Goal: Task Accomplishment & Management: Complete application form

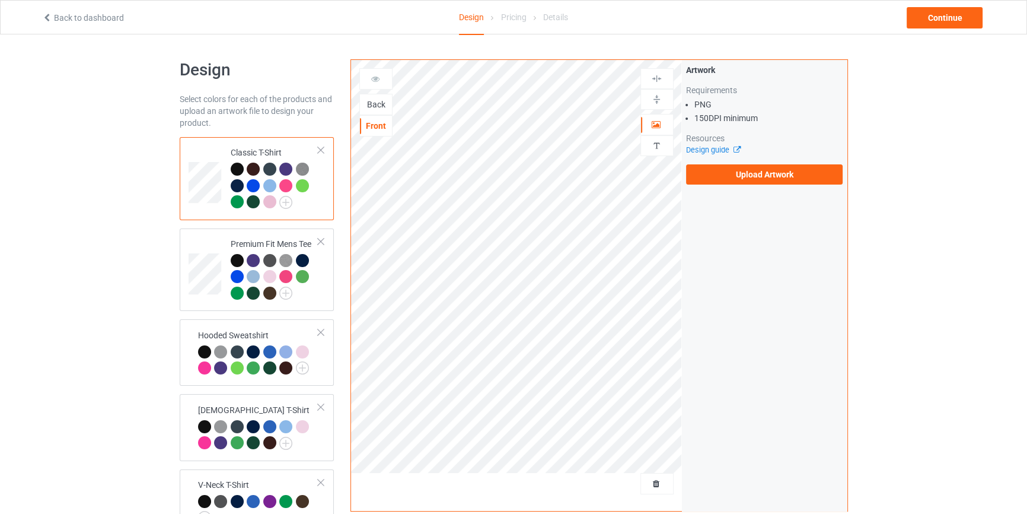
click at [381, 105] on div "Back" at bounding box center [376, 104] width 32 height 12
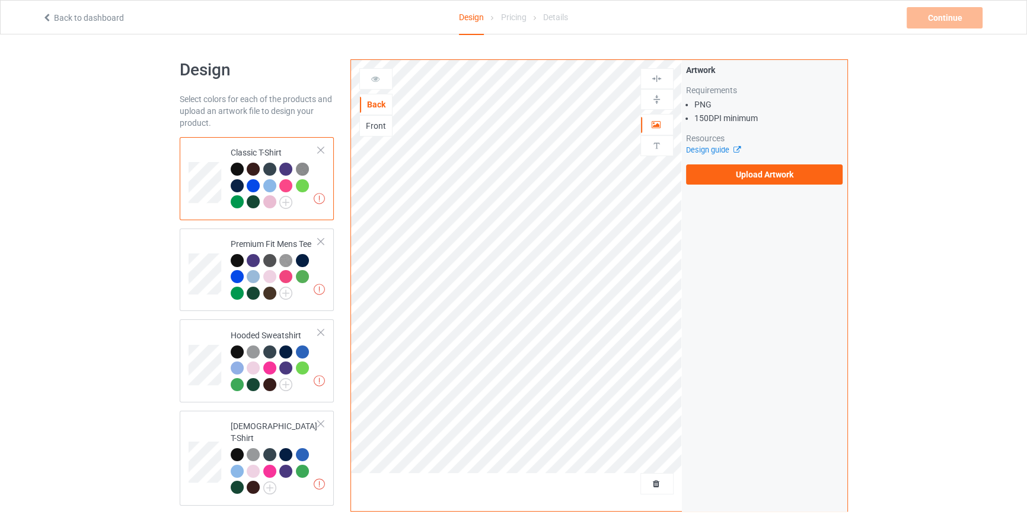
click at [404, 139] on div "Artwork Requirements PNG 150 DPI minimum Resources Design guide Upload Artwork" at bounding box center [764, 124] width 165 height 129
click at [404, 139] on label "Upload Artwork" at bounding box center [764, 174] width 157 height 20
click at [0, 0] on input "Upload Artwork" at bounding box center [0, 0] width 0 height 0
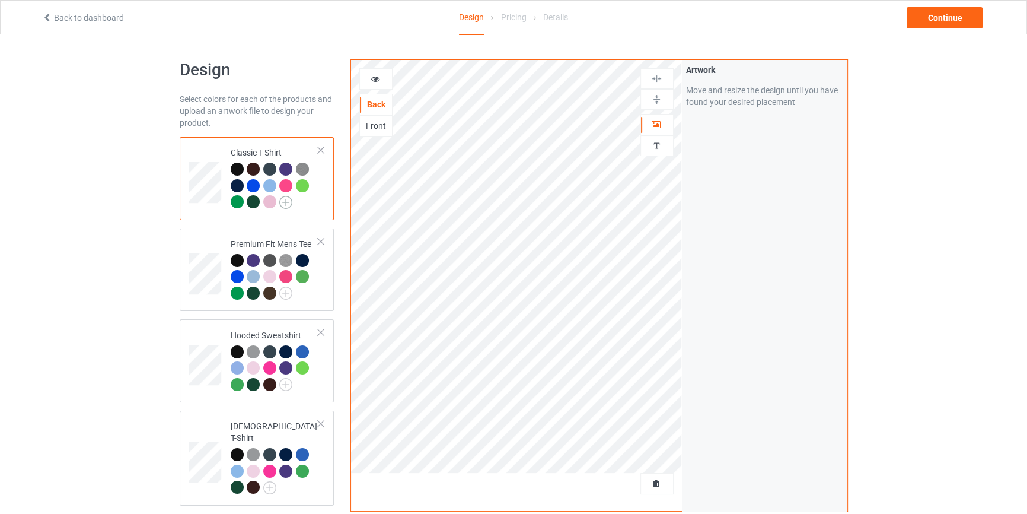
click at [285, 139] on img at bounding box center [285, 202] width 13 height 13
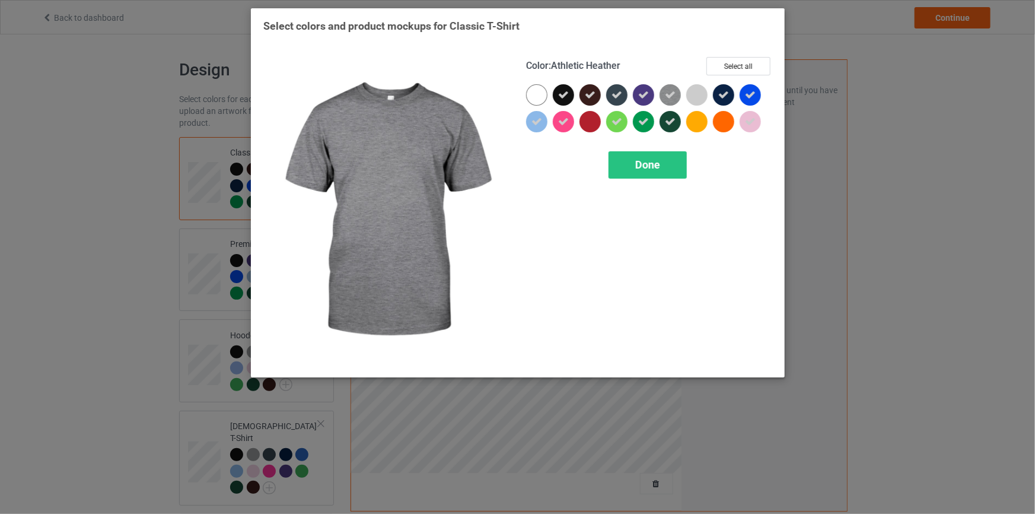
click at [404, 88] on img at bounding box center [669, 94] width 21 height 21
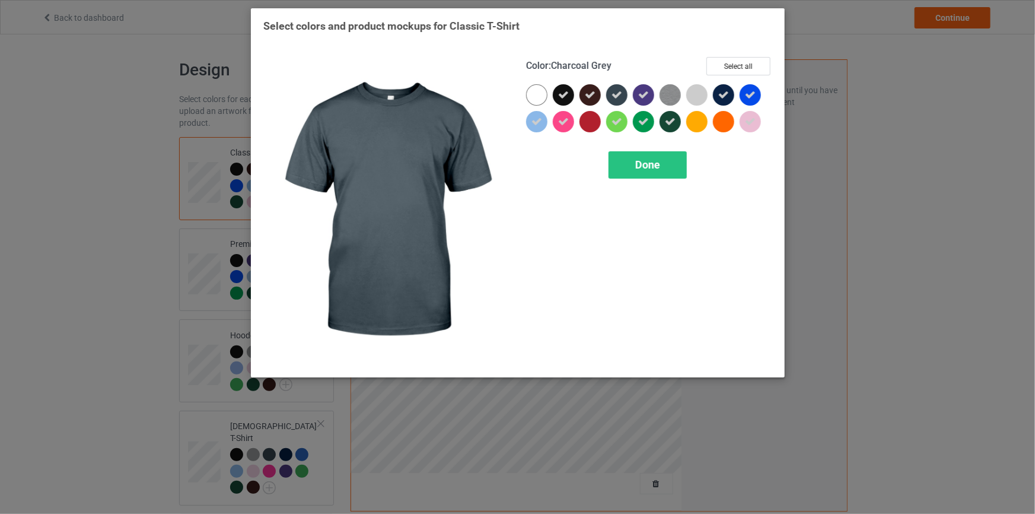
click at [404, 103] on div at bounding box center [616, 94] width 21 height 21
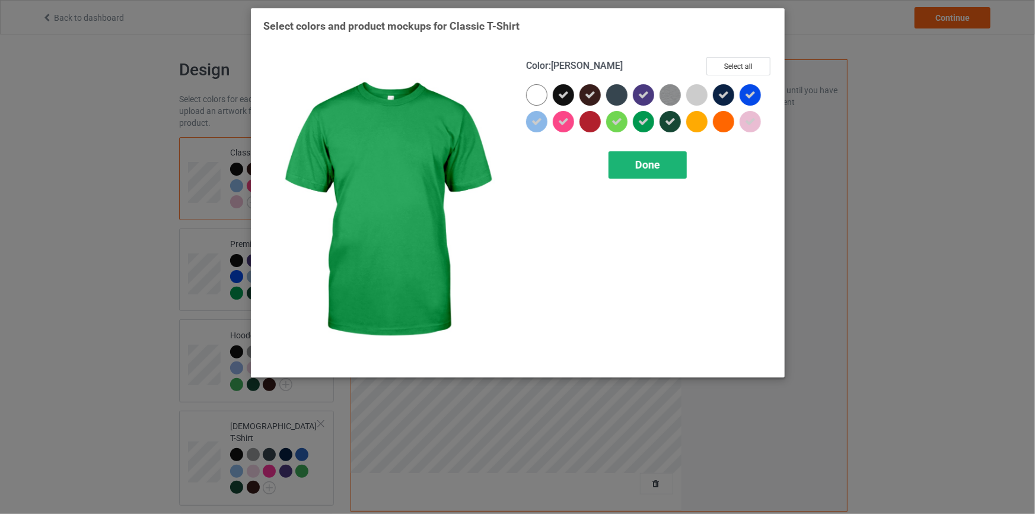
click at [404, 139] on span "Done" at bounding box center [647, 164] width 25 height 12
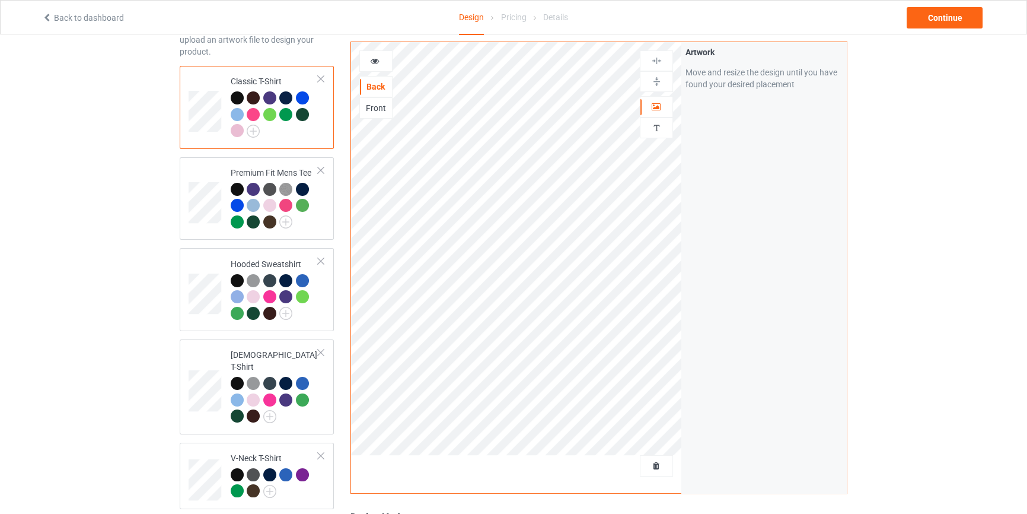
scroll to position [71, 0]
click at [283, 139] on img at bounding box center [285, 221] width 13 height 13
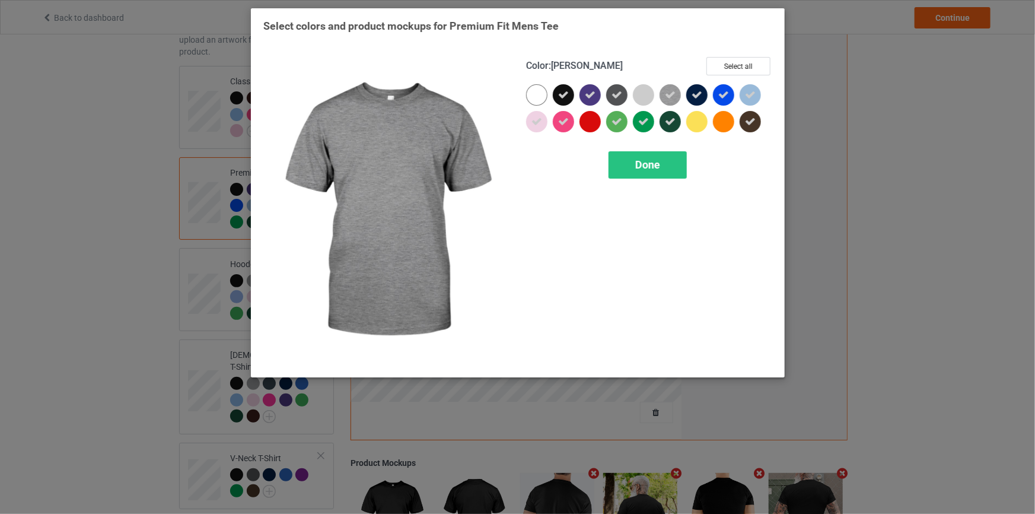
click at [404, 91] on icon at bounding box center [670, 95] width 11 height 11
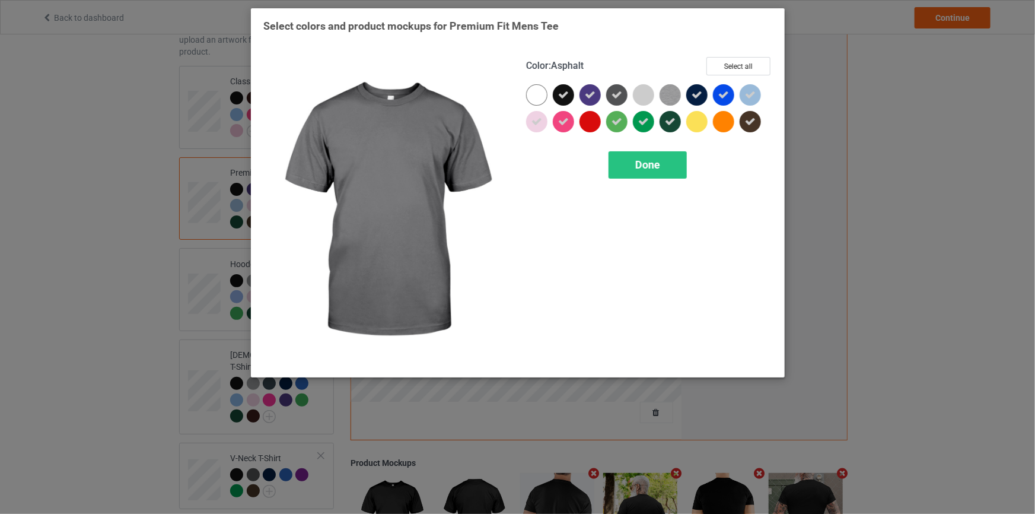
click at [404, 91] on icon at bounding box center [616, 95] width 11 height 11
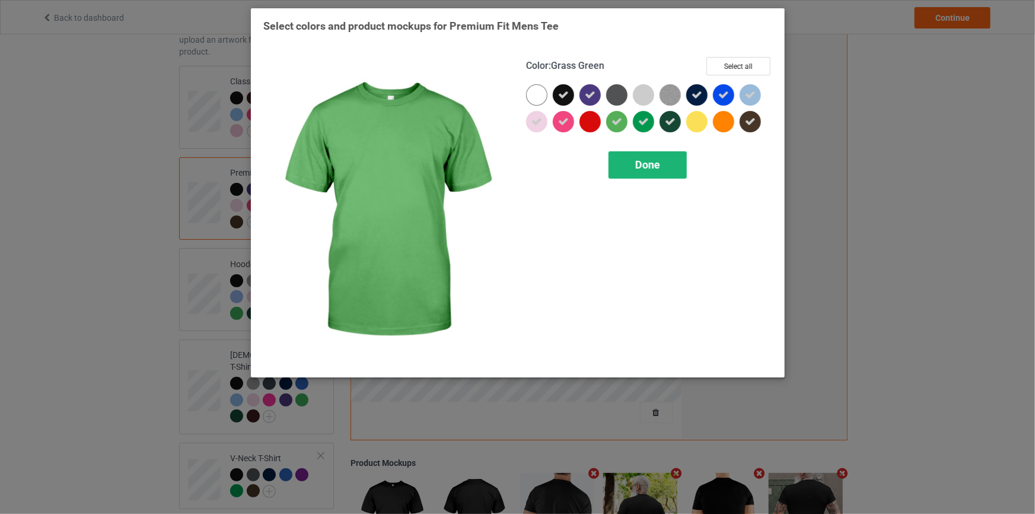
click at [404, 139] on span "Done" at bounding box center [647, 164] width 25 height 12
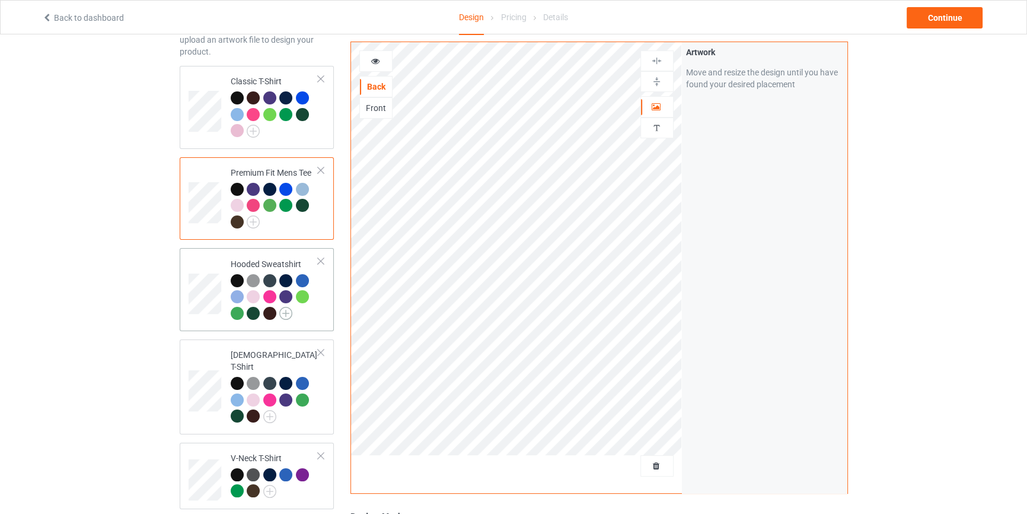
click at [283, 139] on img at bounding box center [285, 313] width 13 height 13
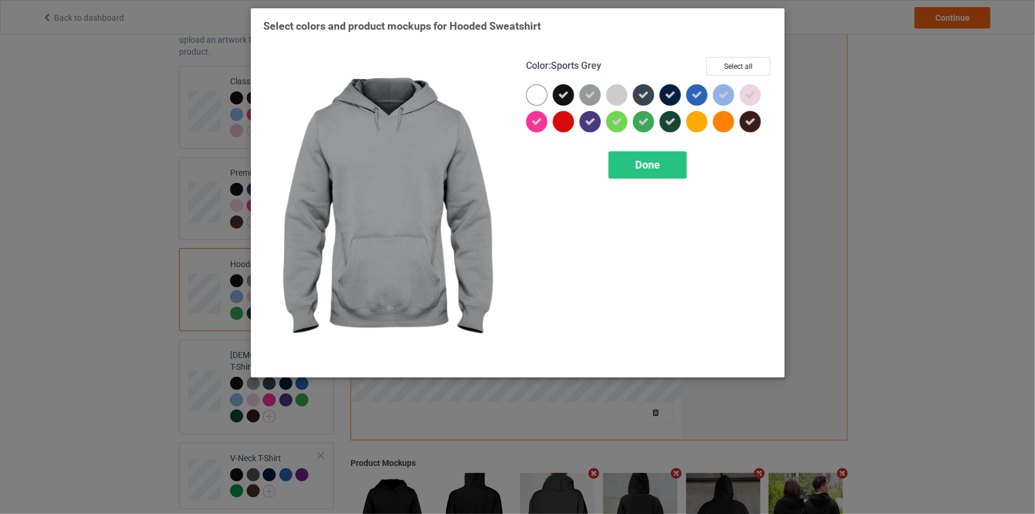
click at [404, 92] on icon at bounding box center [590, 95] width 11 height 11
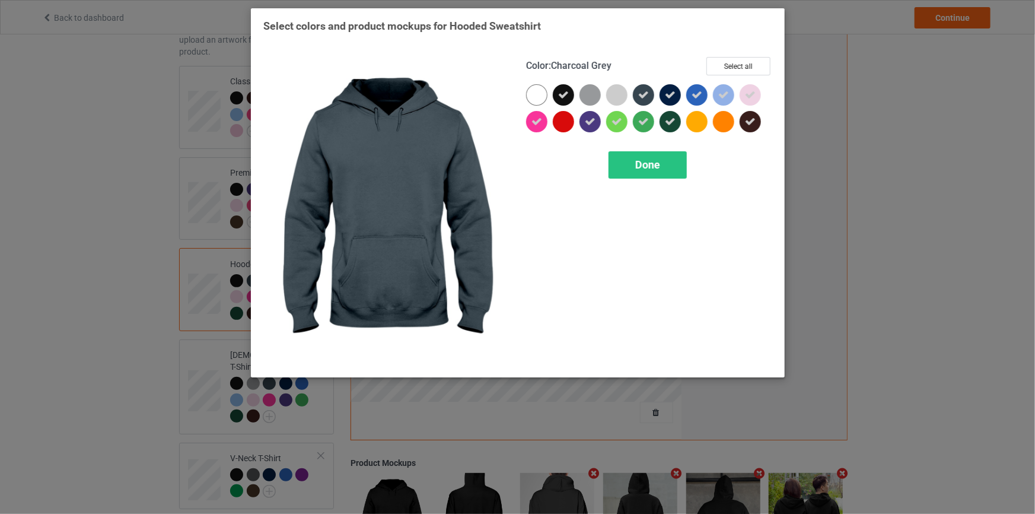
click at [404, 97] on icon at bounding box center [643, 95] width 11 height 11
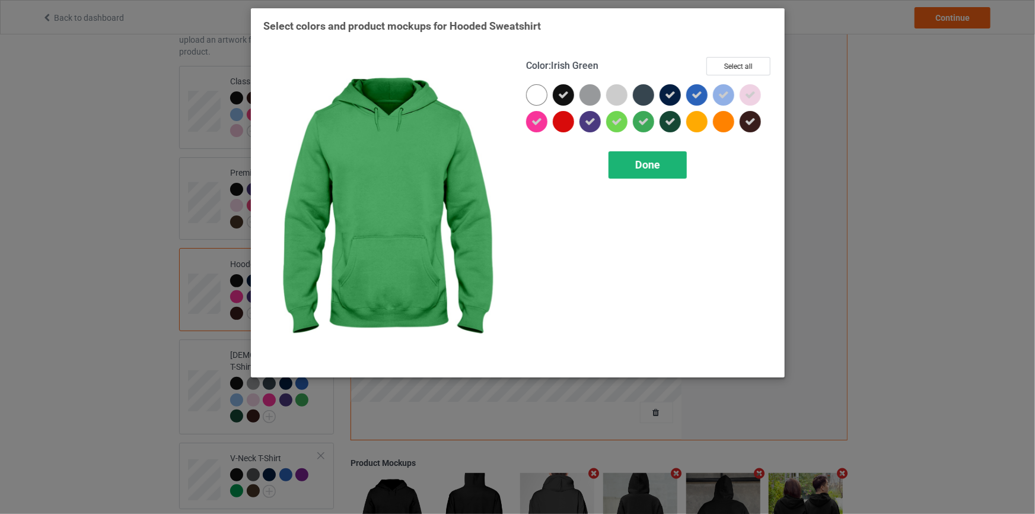
click at [404, 139] on div "Done" at bounding box center [647, 164] width 78 height 27
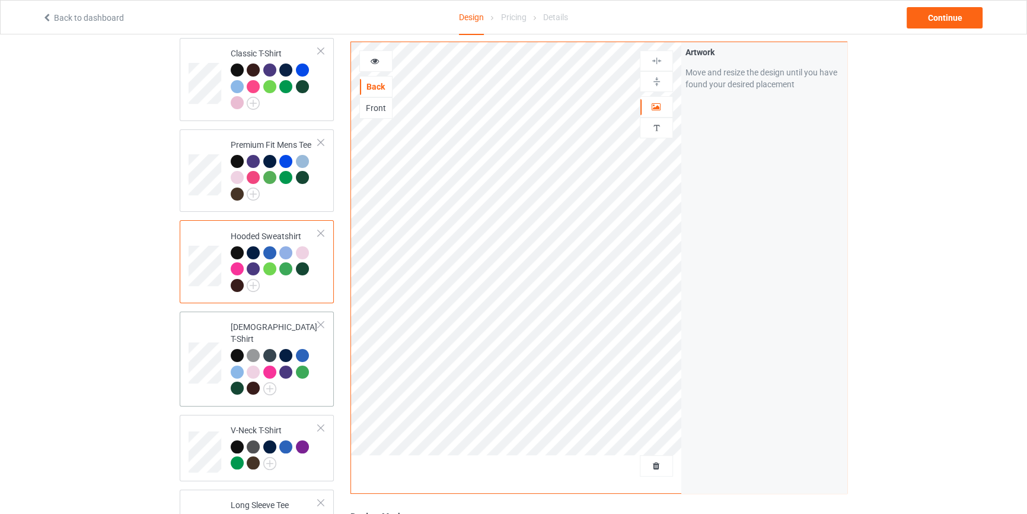
scroll to position [144, 0]
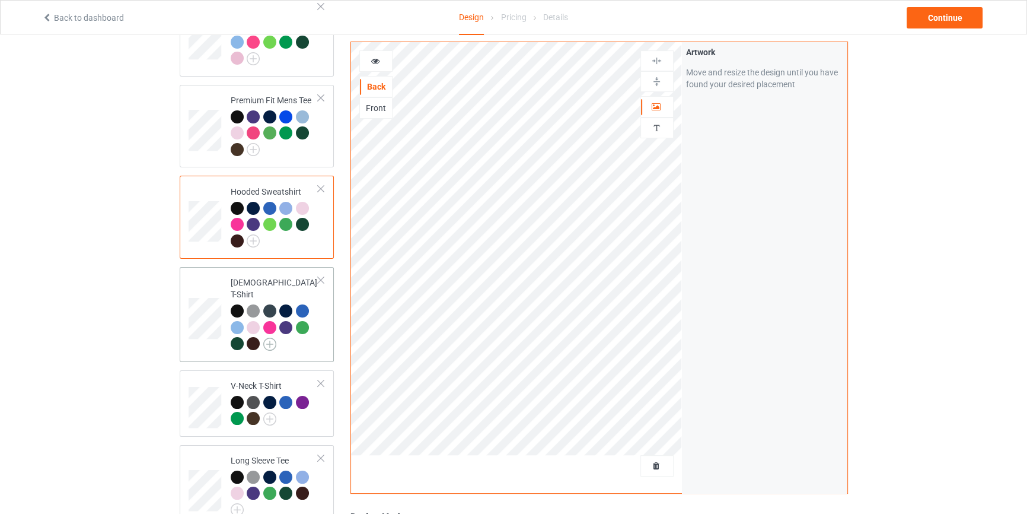
click at [266, 139] on img at bounding box center [269, 343] width 13 height 13
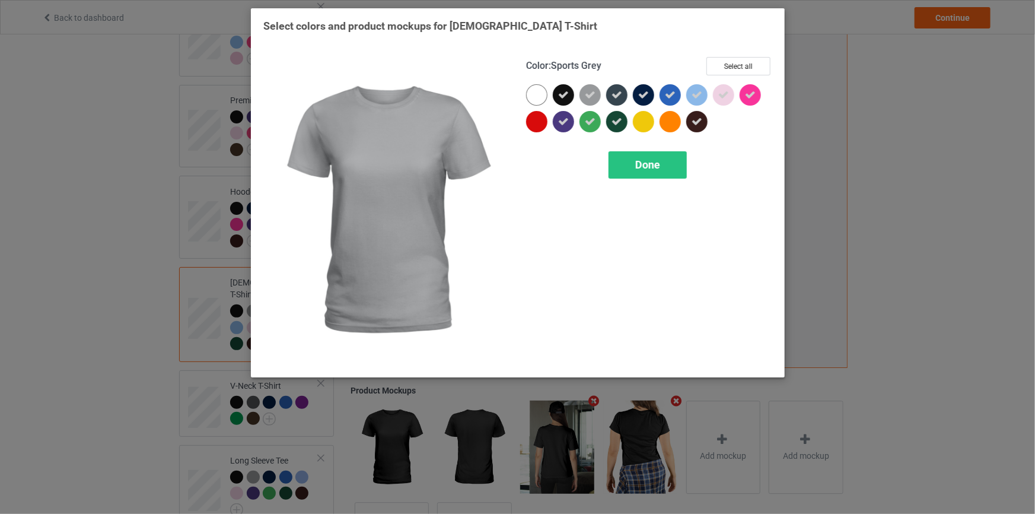
click at [404, 94] on icon at bounding box center [590, 95] width 11 height 11
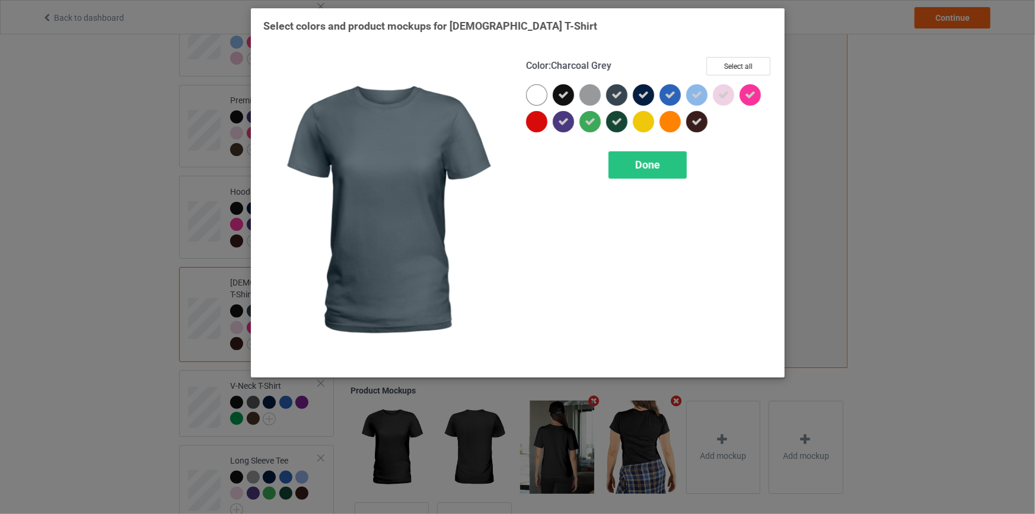
click at [404, 94] on icon at bounding box center [616, 95] width 11 height 11
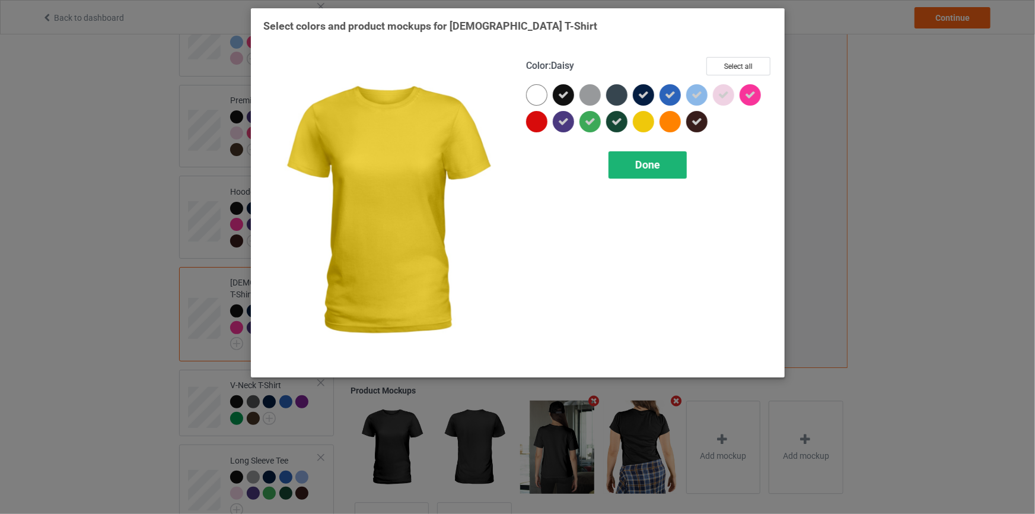
click at [404, 139] on div "Done" at bounding box center [647, 164] width 78 height 27
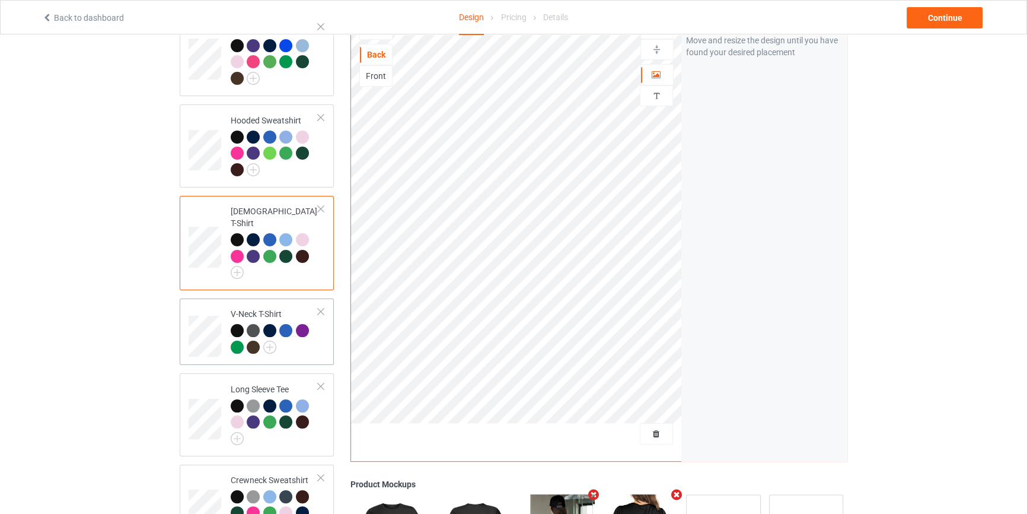
scroll to position [215, 0]
click at [266, 139] on img at bounding box center [269, 346] width 13 height 13
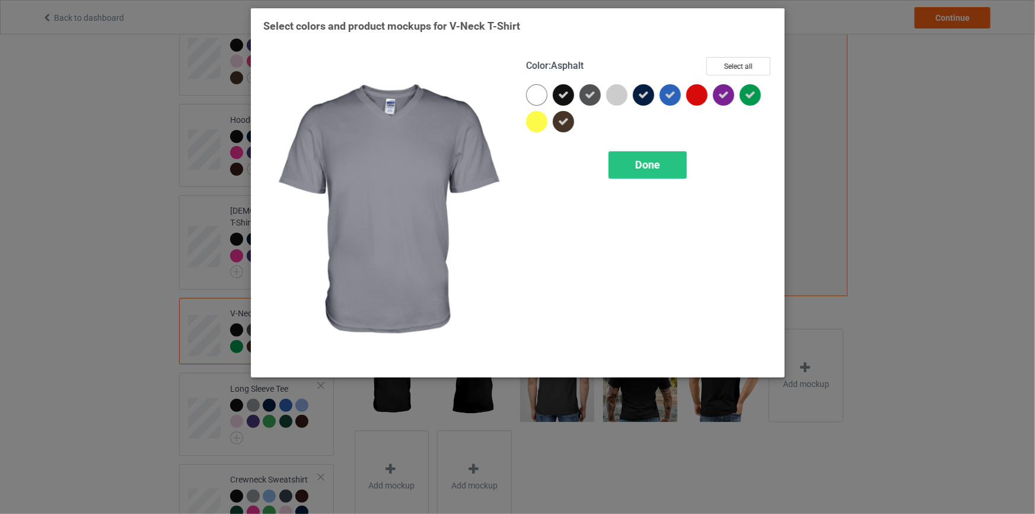
click at [404, 90] on icon at bounding box center [590, 95] width 11 height 11
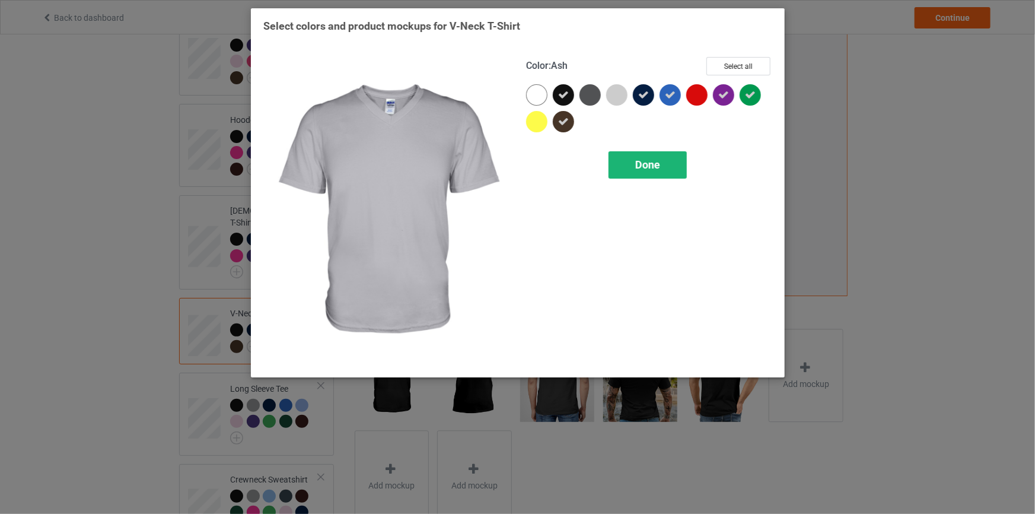
click at [404, 139] on div "Done" at bounding box center [647, 164] width 78 height 27
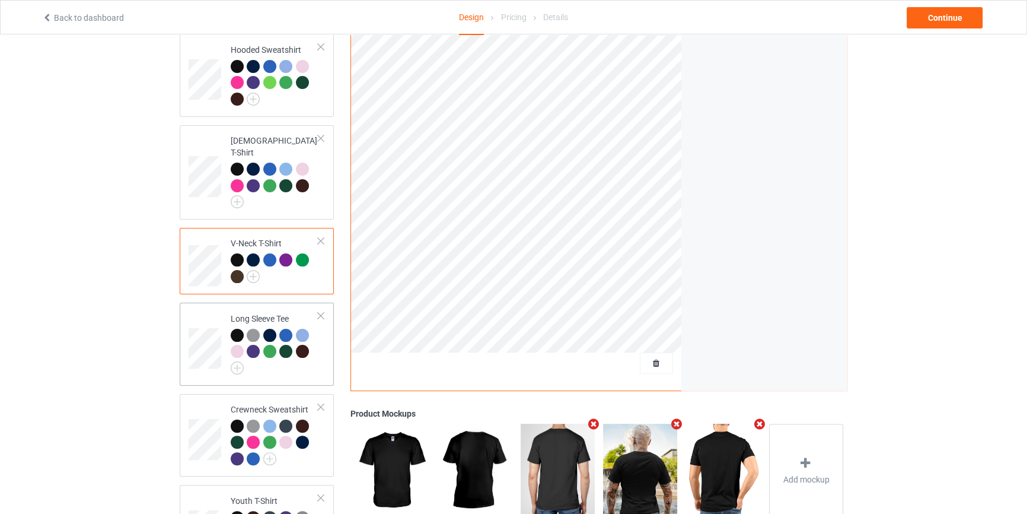
scroll to position [287, 0]
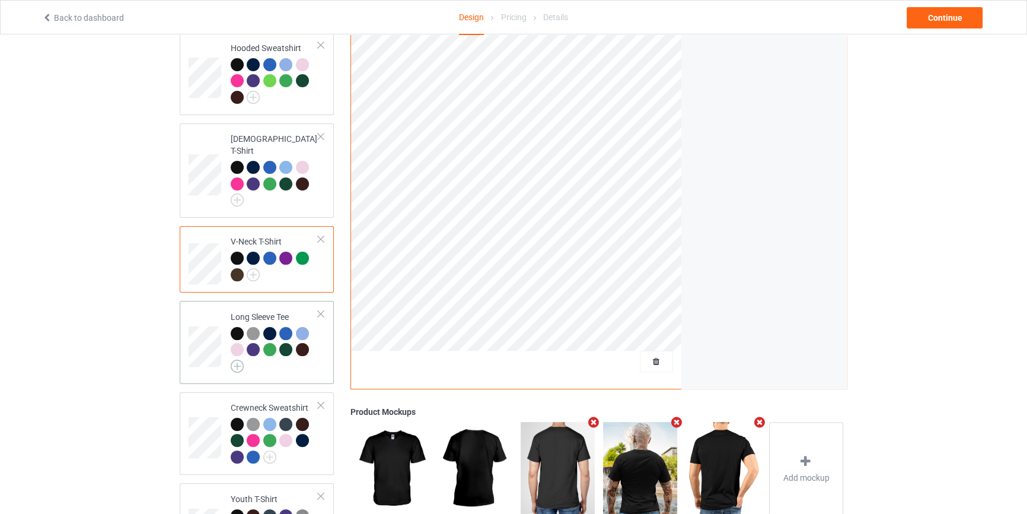
click at [237, 139] on img at bounding box center [237, 365] width 13 height 13
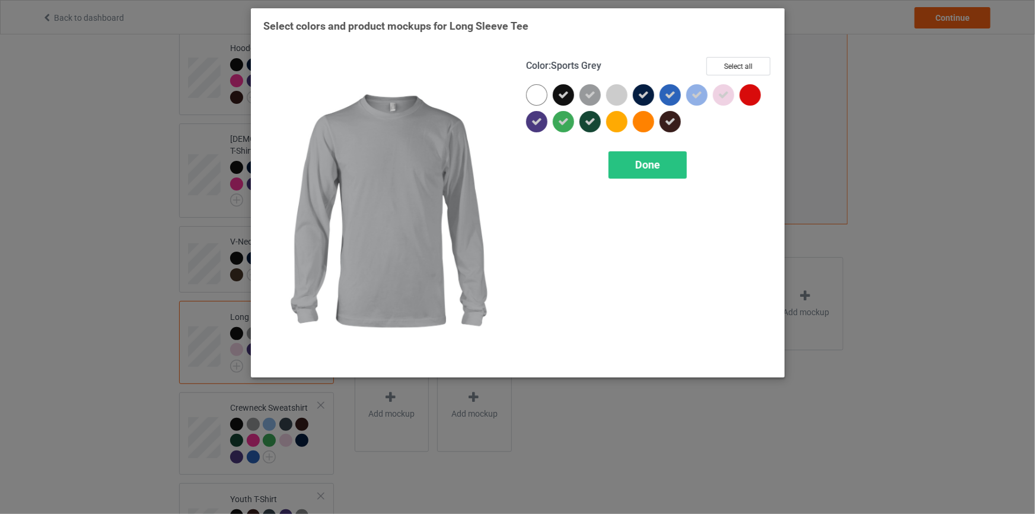
click at [404, 94] on icon at bounding box center [590, 95] width 11 height 11
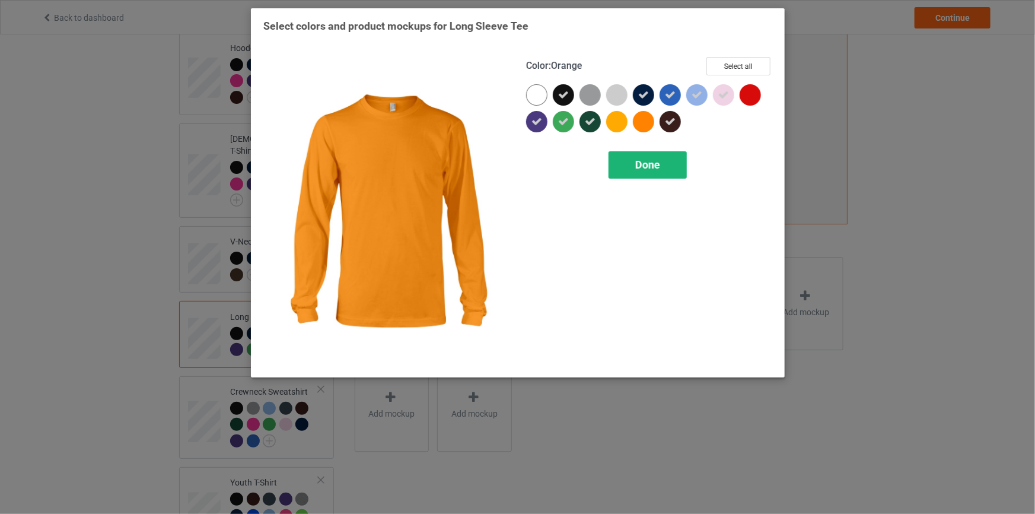
click at [404, 139] on span "Done" at bounding box center [647, 164] width 25 height 12
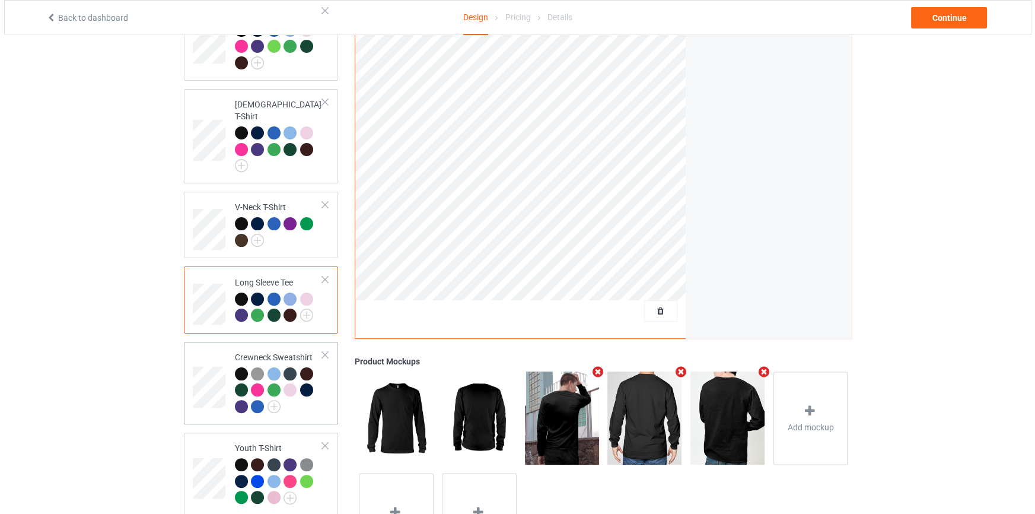
scroll to position [391, 0]
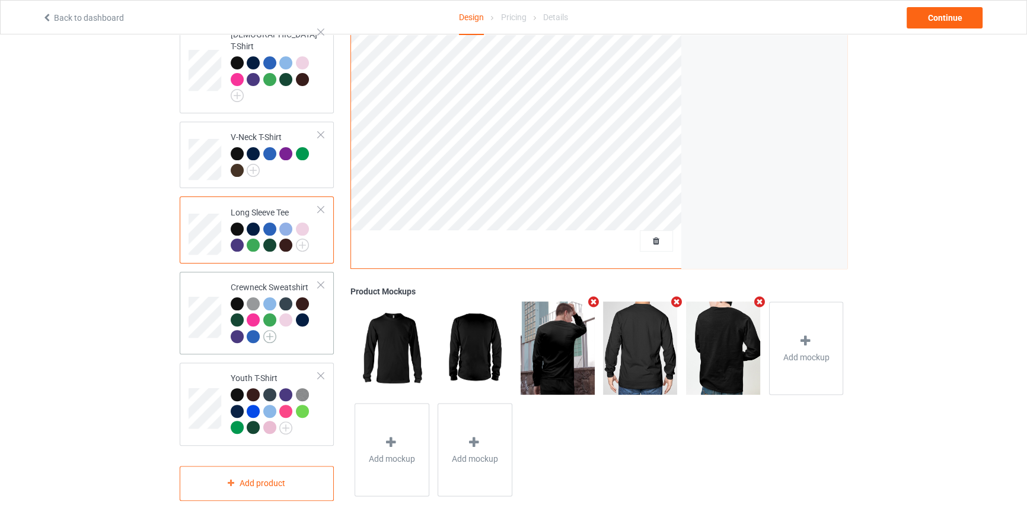
click at [267, 139] on img at bounding box center [269, 336] width 13 height 13
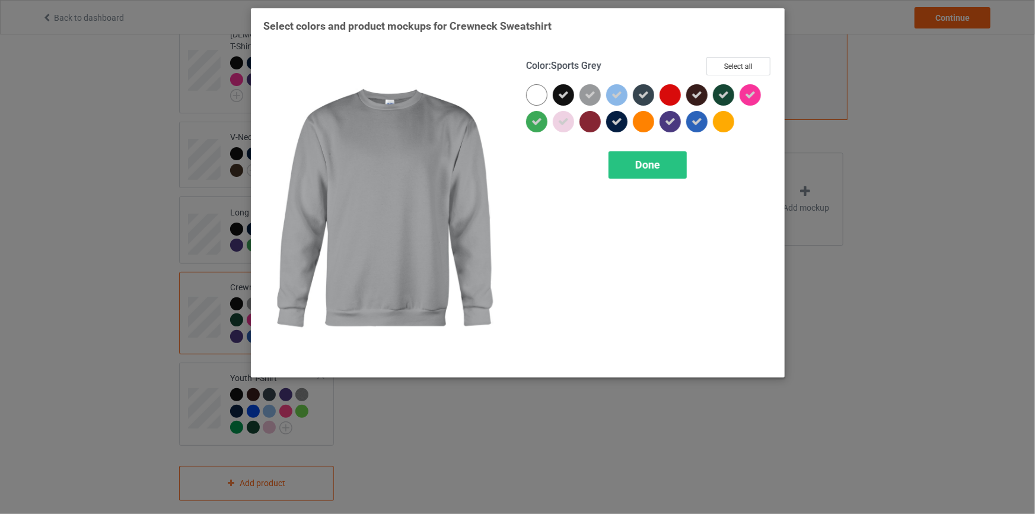
click at [404, 90] on icon at bounding box center [590, 95] width 11 height 11
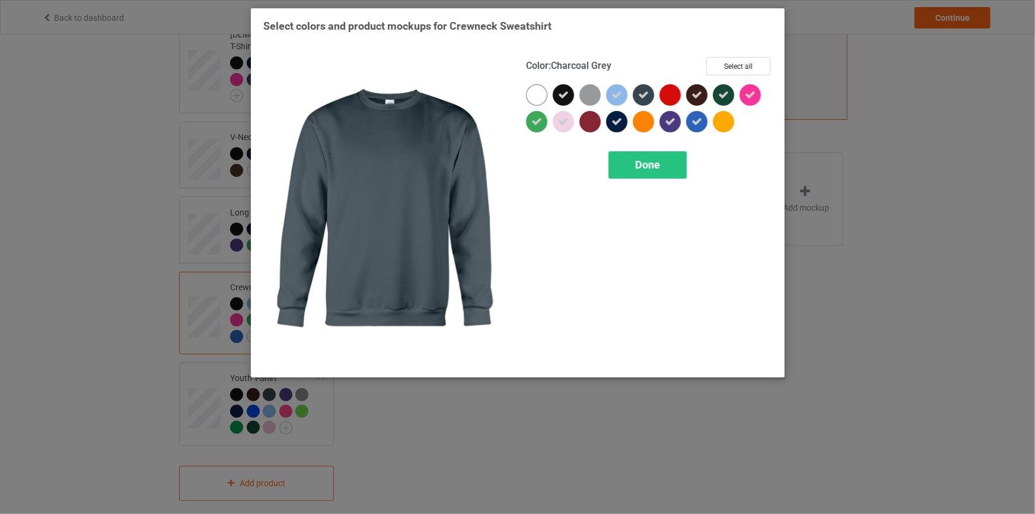
click at [404, 94] on icon at bounding box center [643, 95] width 11 height 11
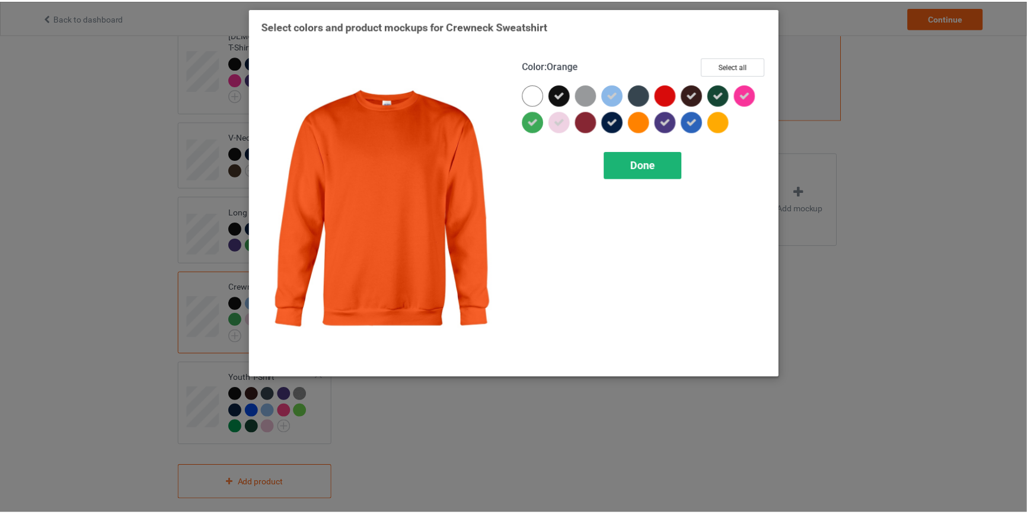
scroll to position [391, 0]
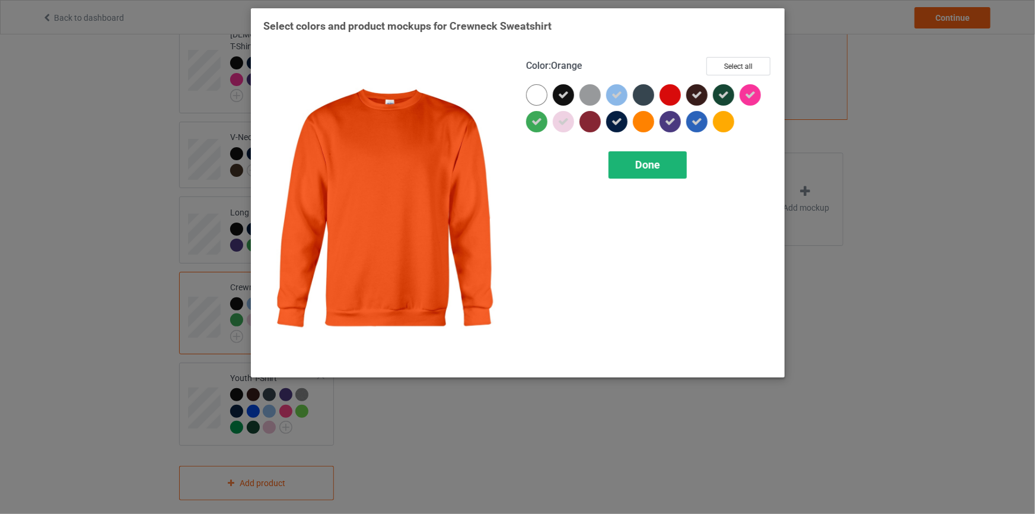
click at [404, 139] on div "Done" at bounding box center [647, 164] width 78 height 27
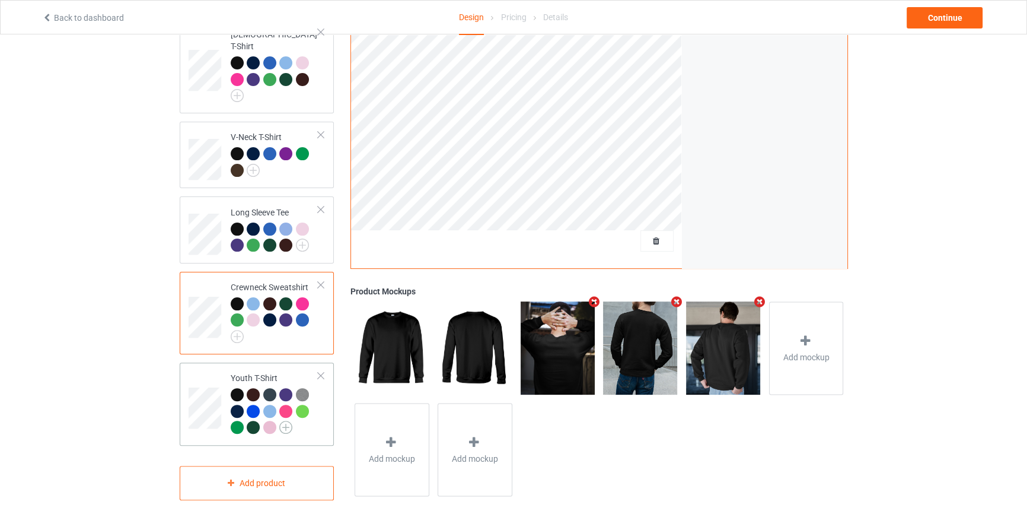
click at [285, 139] on img at bounding box center [285, 426] width 13 height 13
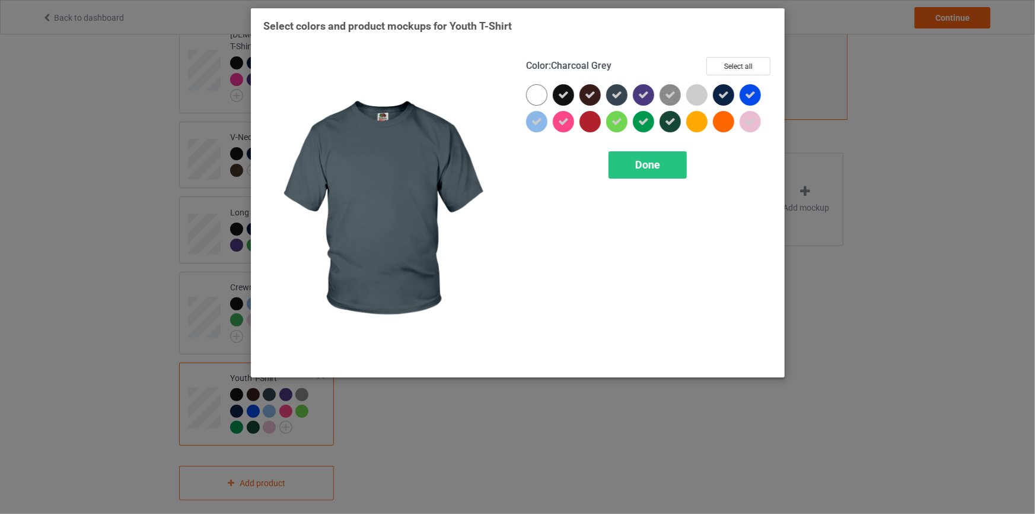
click at [404, 92] on icon at bounding box center [616, 95] width 11 height 11
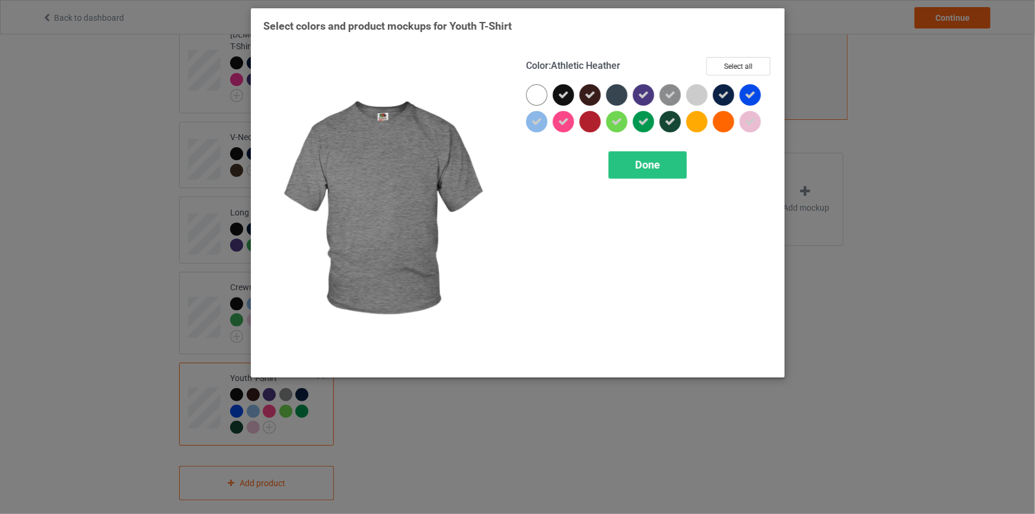
click at [404, 98] on icon at bounding box center [670, 95] width 11 height 11
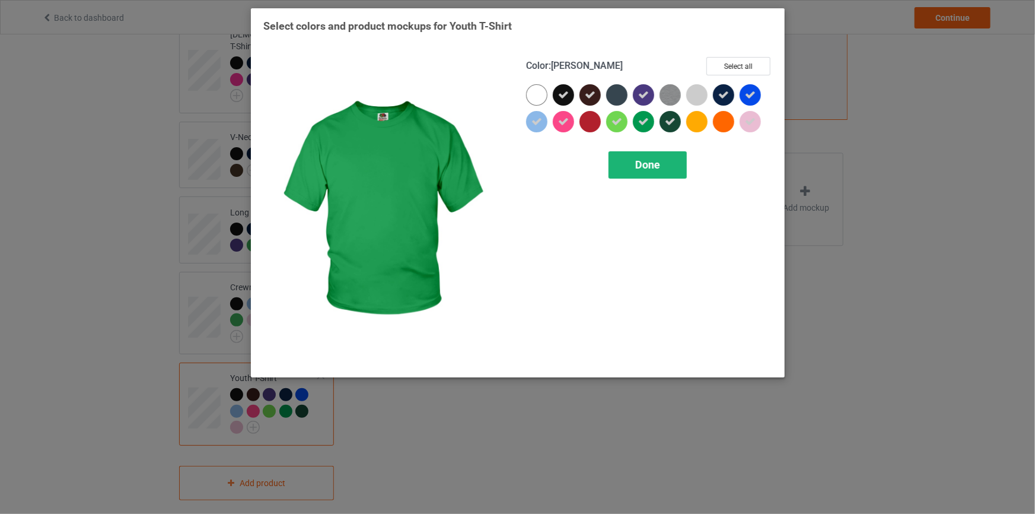
click at [404, 139] on span "Done" at bounding box center [647, 164] width 25 height 12
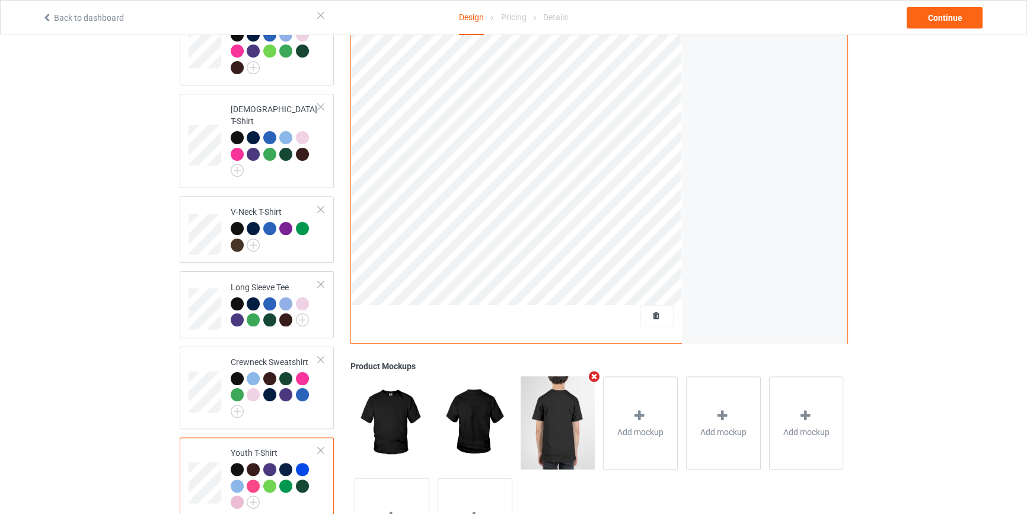
scroll to position [391, 0]
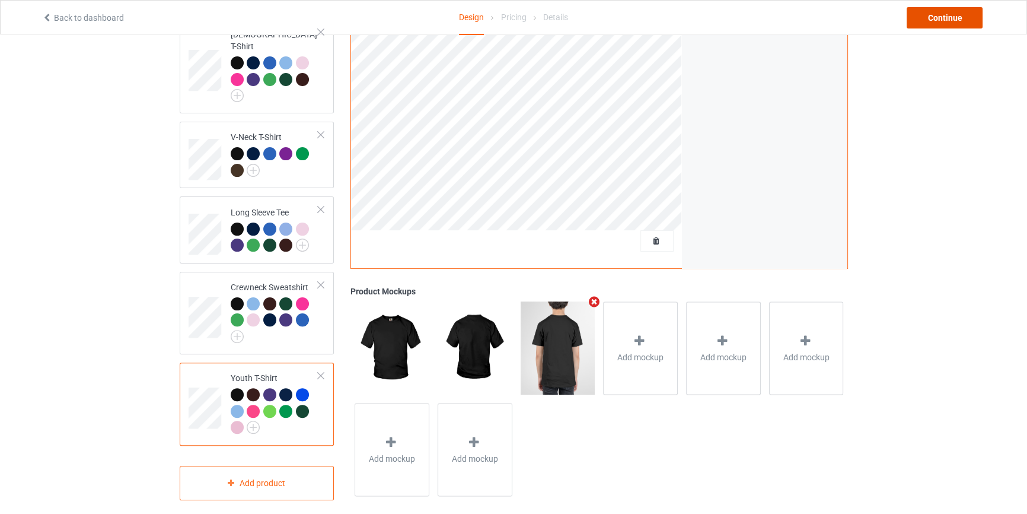
click at [404, 20] on div "Continue" at bounding box center [945, 17] width 76 height 21
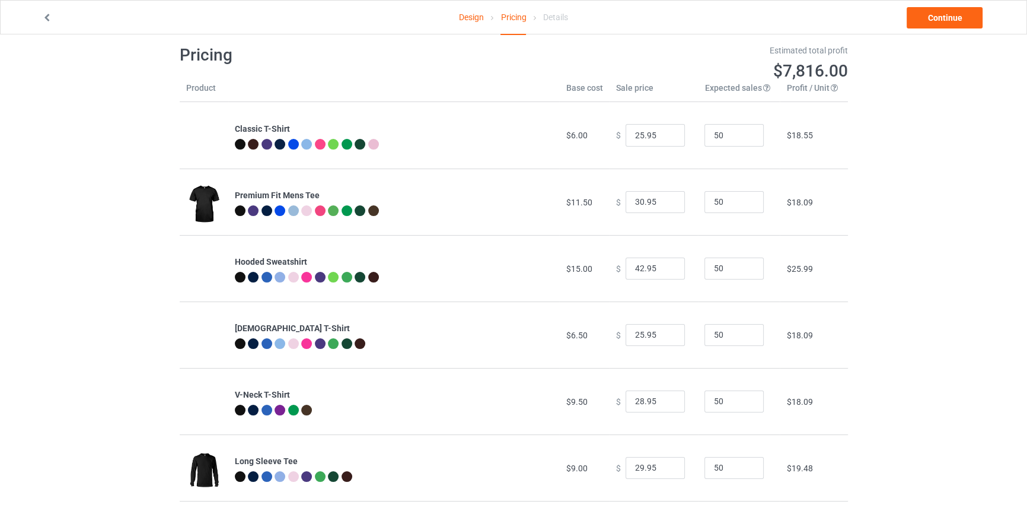
scroll to position [3, 0]
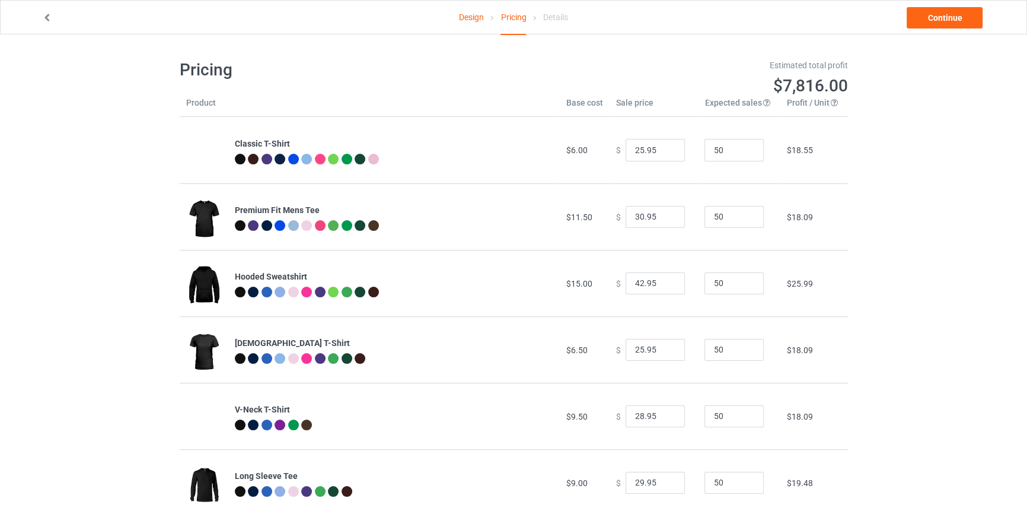
click at [404, 17] on link "Design" at bounding box center [471, 17] width 25 height 33
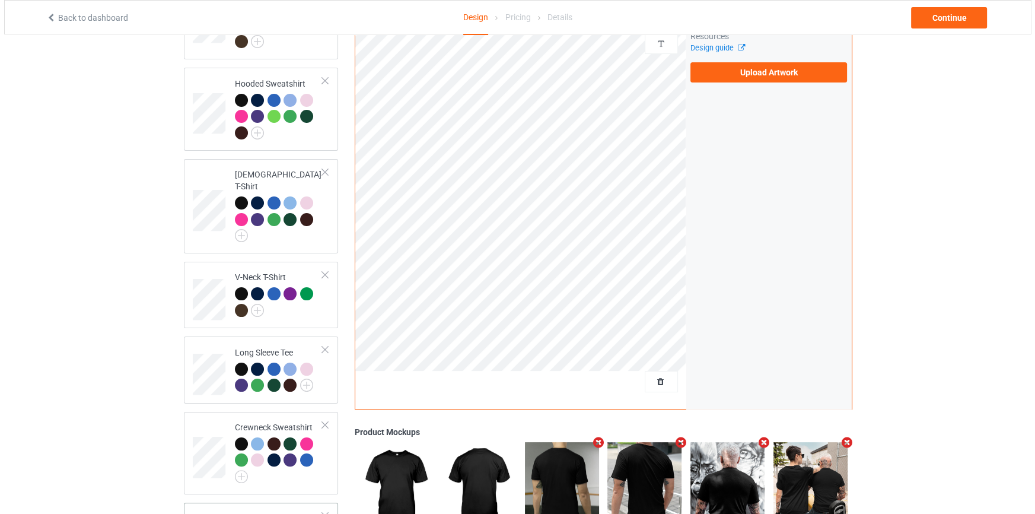
scroll to position [359, 0]
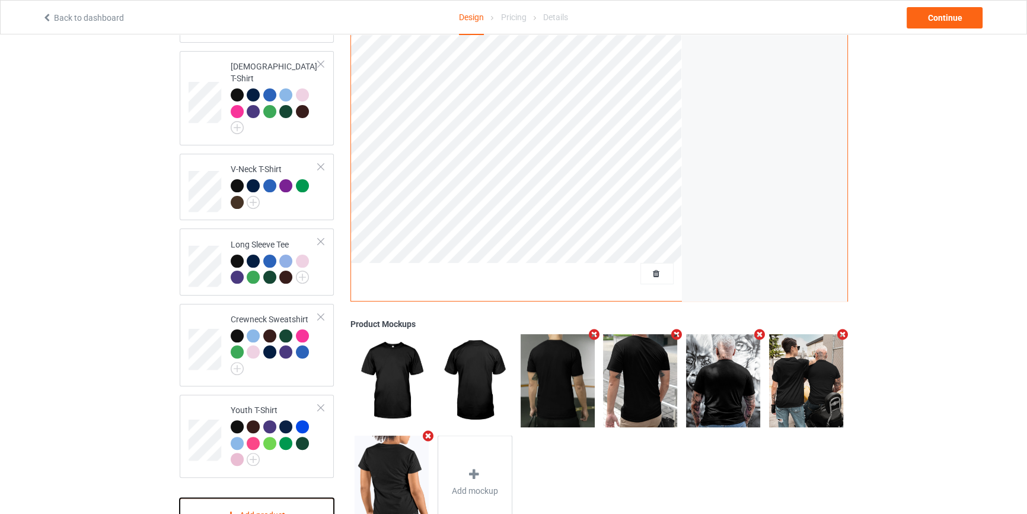
click at [263, 139] on div "Add product" at bounding box center [257, 515] width 155 height 35
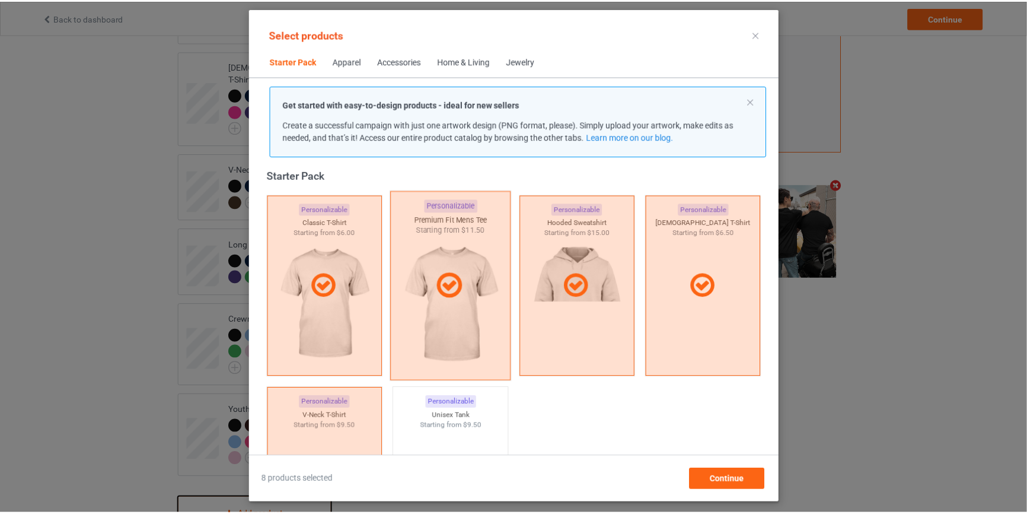
scroll to position [267, 0]
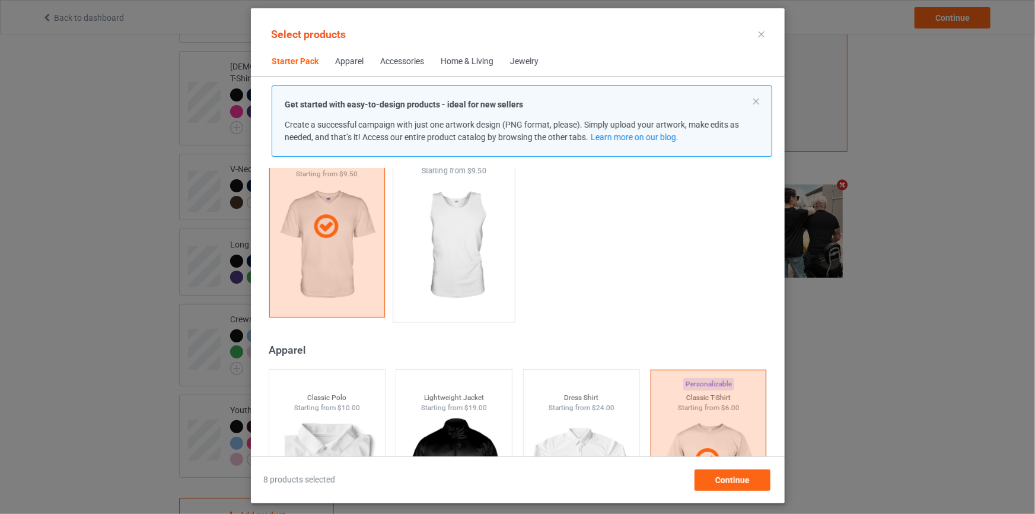
click at [404, 139] on img at bounding box center [453, 245] width 111 height 139
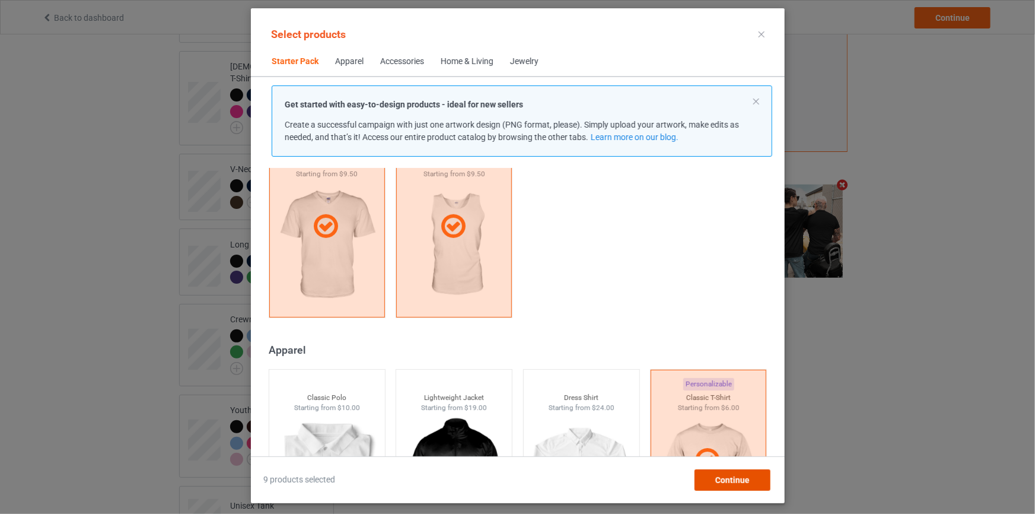
drag, startPoint x: 742, startPoint y: 480, endPoint x: 726, endPoint y: 469, distance: 19.1
click at [404, 139] on span "Continue" at bounding box center [732, 479] width 34 height 9
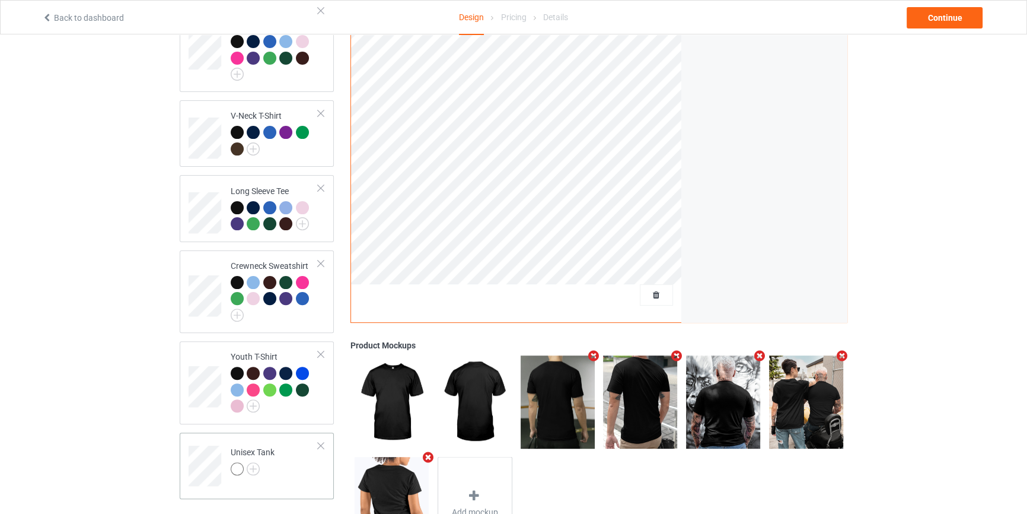
scroll to position [466, 0]
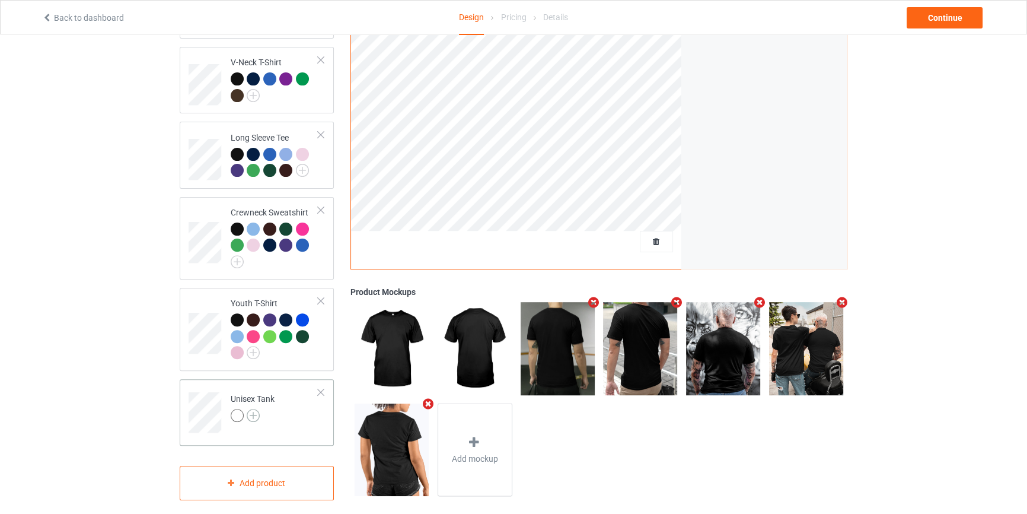
click at [250, 139] on img at bounding box center [253, 415] width 13 height 13
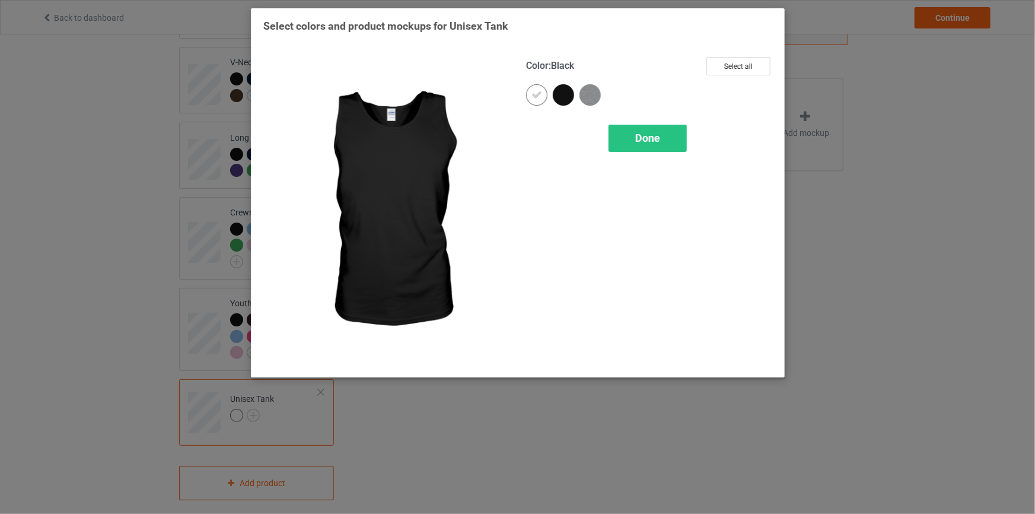
click at [404, 101] on div at bounding box center [563, 94] width 21 height 21
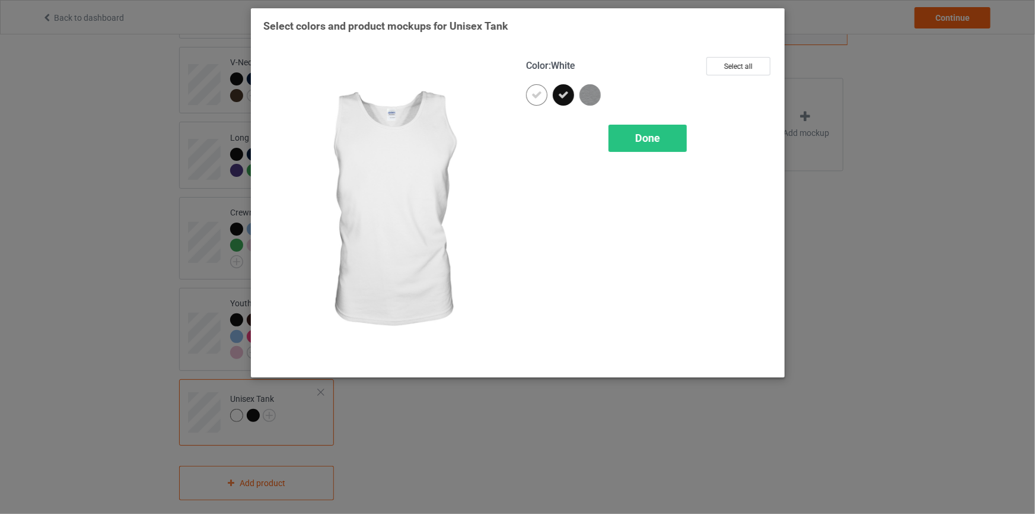
click at [404, 95] on div at bounding box center [536, 94] width 21 height 21
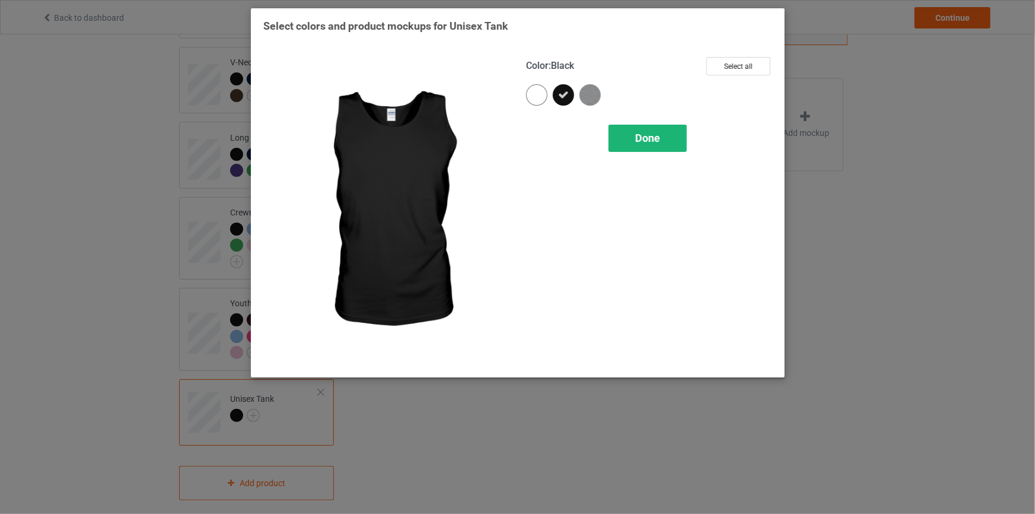
click at [404, 136] on div "Done" at bounding box center [647, 138] width 78 height 27
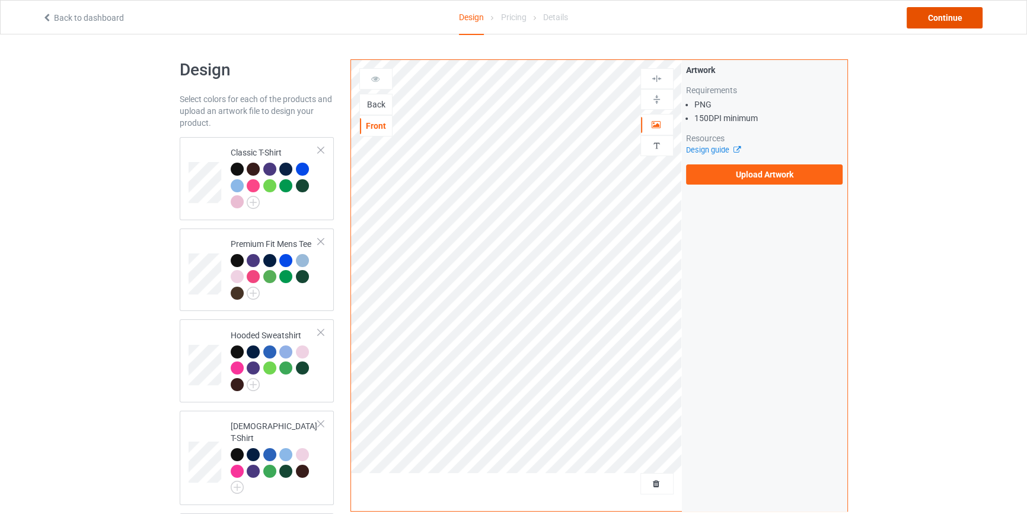
click at [404, 26] on div "Continue" at bounding box center [945, 17] width 76 height 21
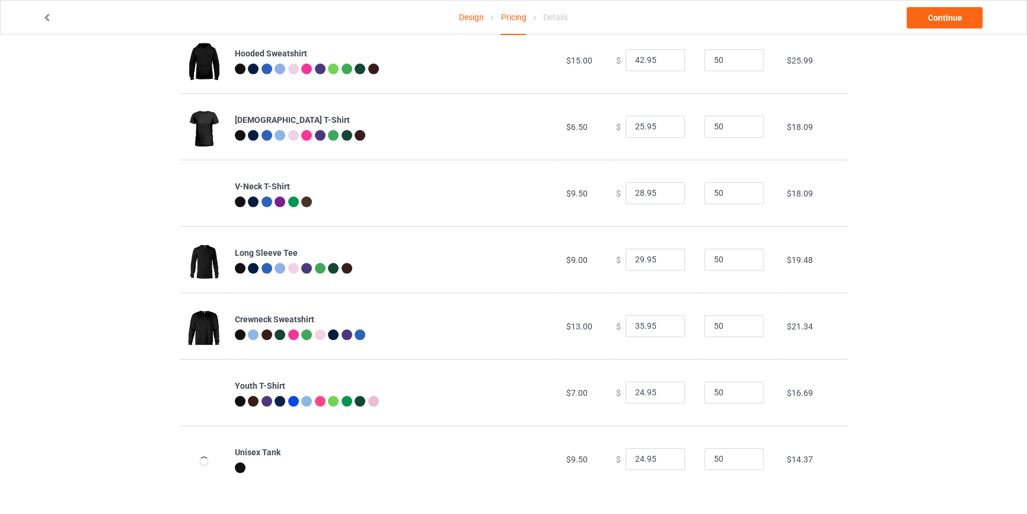
scroll to position [225, 0]
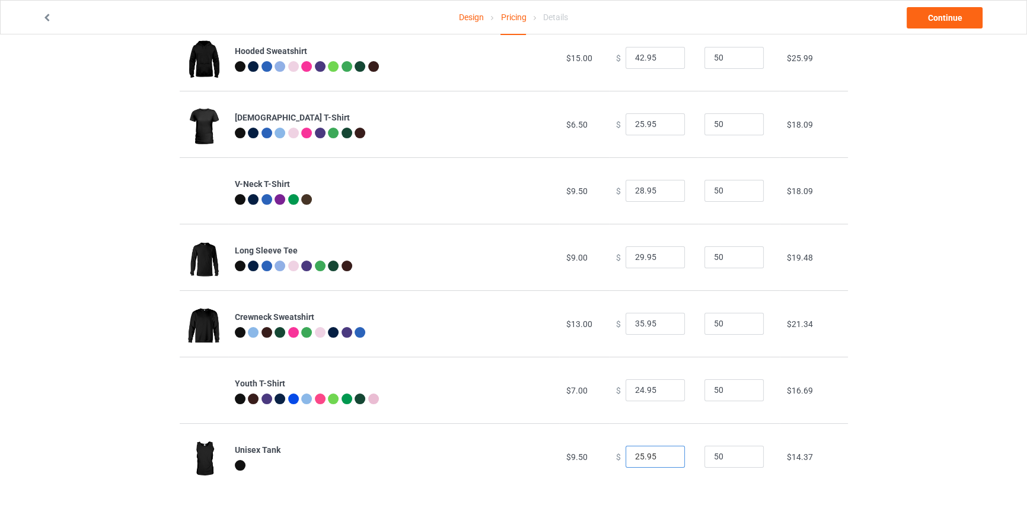
click at [404, 139] on input "25.95" at bounding box center [655, 456] width 59 height 23
click at [404, 139] on input "26.95" at bounding box center [655, 456] width 59 height 23
click at [404, 139] on input "27.95" at bounding box center [655, 456] width 59 height 23
type input "28.95"
click at [404, 139] on input "28.95" at bounding box center [655, 456] width 59 height 23
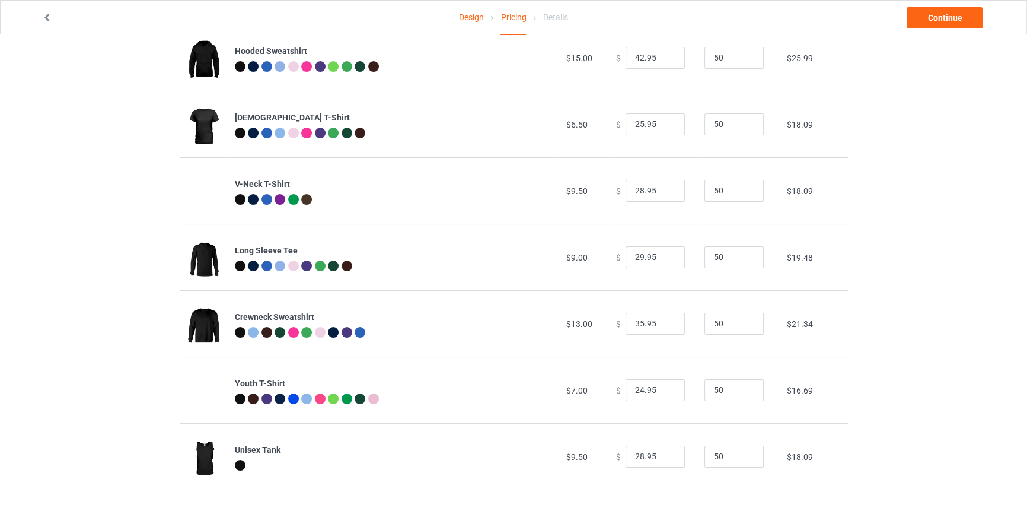
drag, startPoint x: 958, startPoint y: 400, endPoint x: 946, endPoint y: 396, distance: 13.3
click at [404, 139] on div "Design Pricing Details Continue Pricing Estimated total profit $8,720.50 Produc…" at bounding box center [513, 161] width 1027 height 705
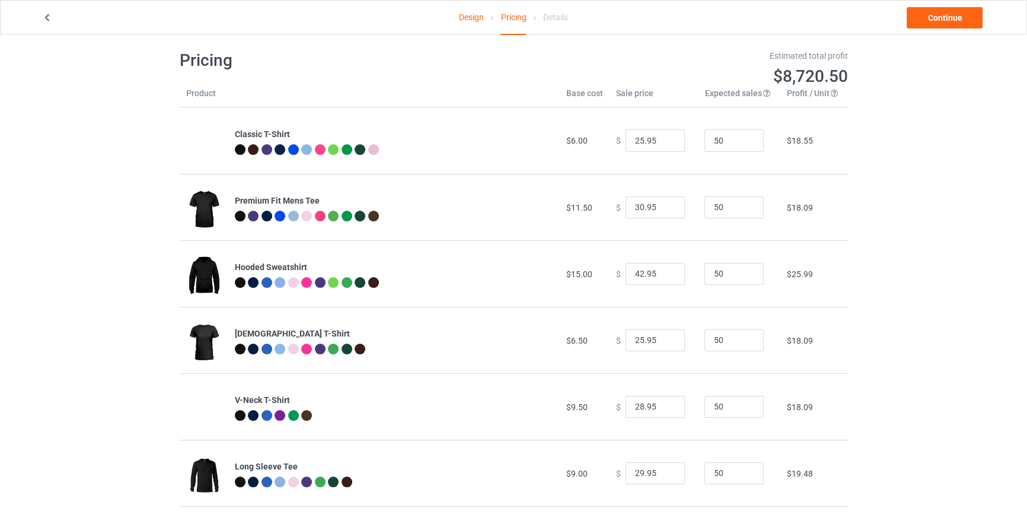
scroll to position [0, 0]
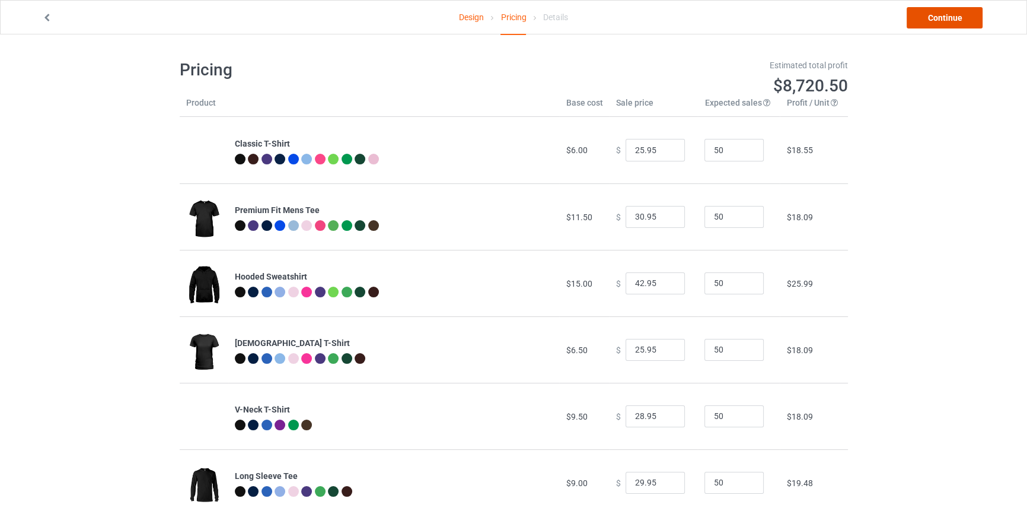
click at [404, 20] on link "Continue" at bounding box center [945, 17] width 76 height 21
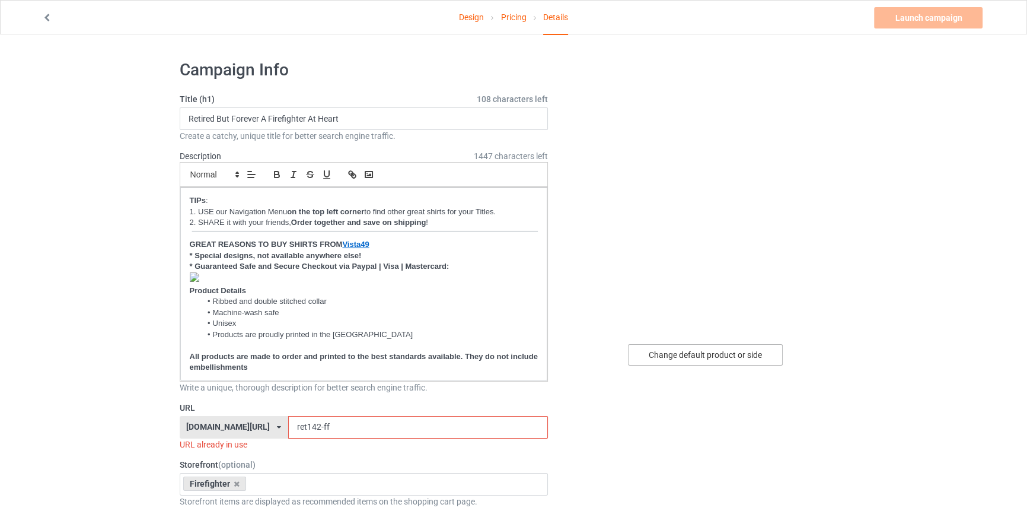
click at [404, 139] on div "Change default product or side" at bounding box center [705, 354] width 155 height 21
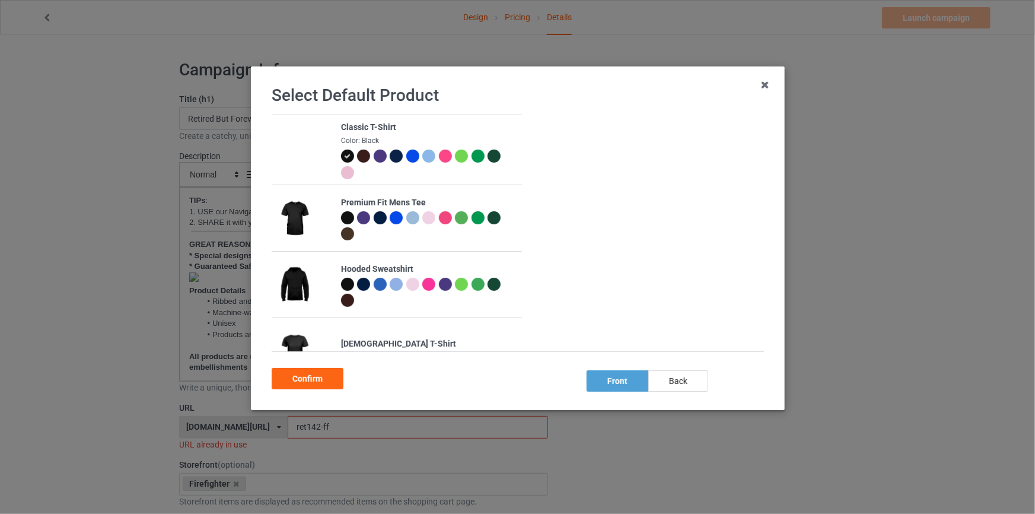
drag, startPoint x: 677, startPoint y: 382, endPoint x: 581, endPoint y: 379, distance: 96.7
click at [404, 139] on div "back" at bounding box center [678, 380] width 60 height 21
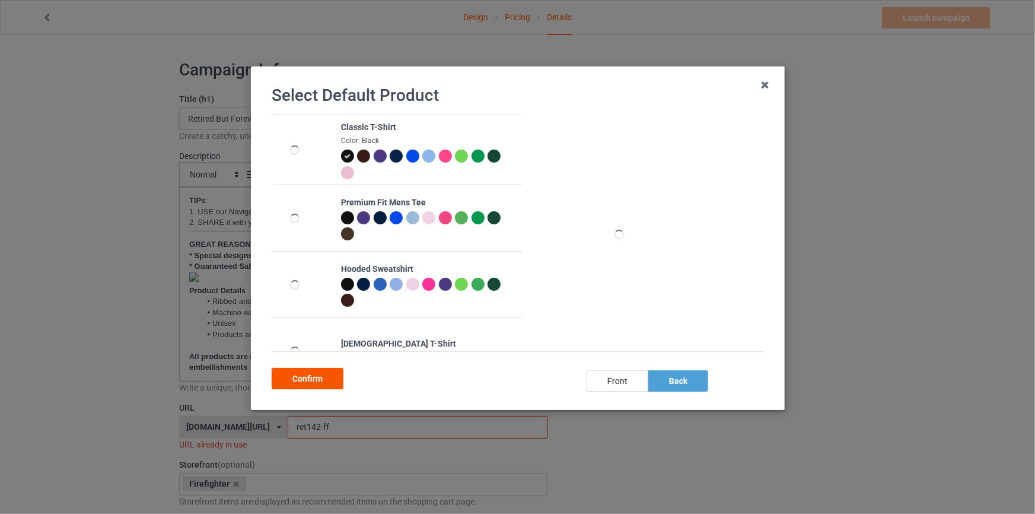
click at [308, 139] on div "Confirm" at bounding box center [308, 378] width 72 height 21
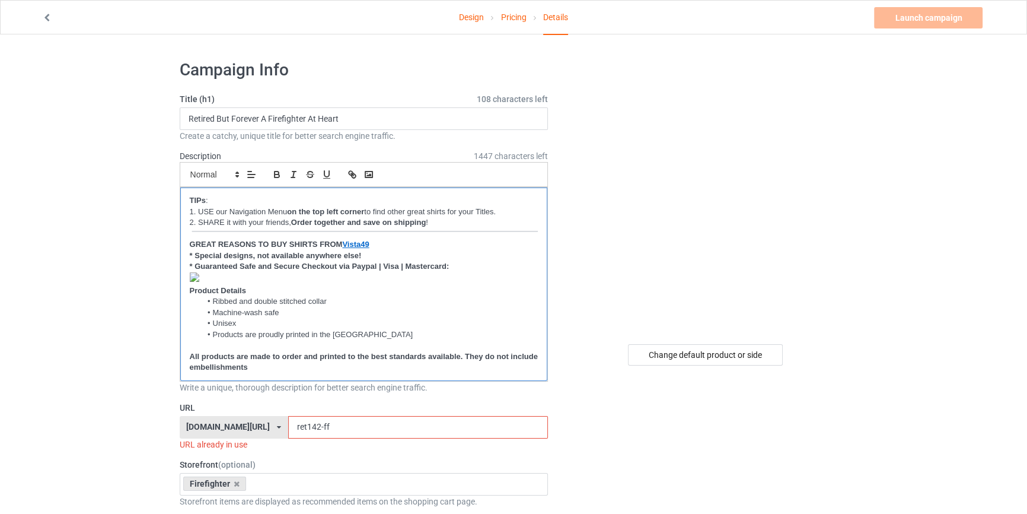
click at [206, 139] on p "﻿" at bounding box center [364, 278] width 349 height 13
drag, startPoint x: 124, startPoint y: 361, endPoint x: 242, endPoint y: 404, distance: 125.7
click at [288, 139] on input "ret142-ff" at bounding box center [418, 425] width 260 height 23
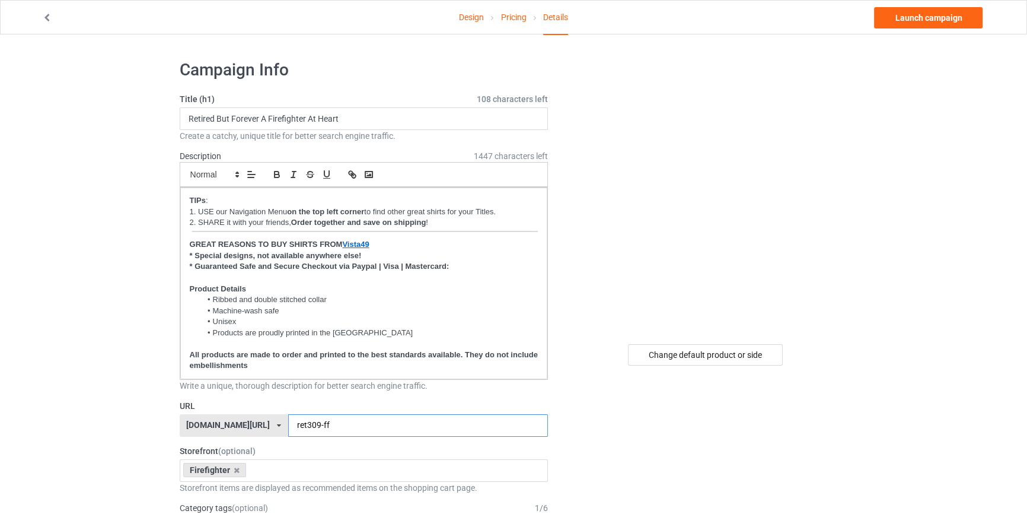
type input "ret309-ff"
click at [404, 128] on div at bounding box center [706, 192] width 283 height 267
click at [404, 15] on link "Launch campaign" at bounding box center [928, 17] width 109 height 21
